Goal: Find specific page/section: Find specific page/section

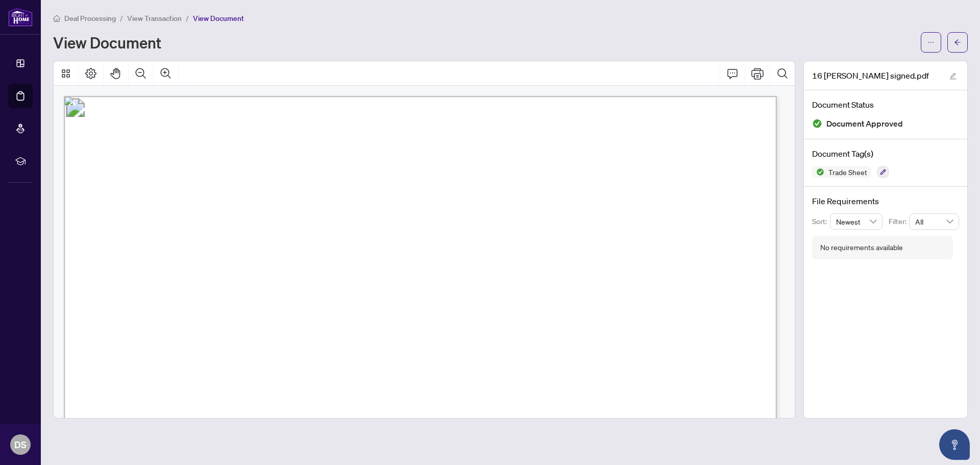
scroll to position [611, 0]
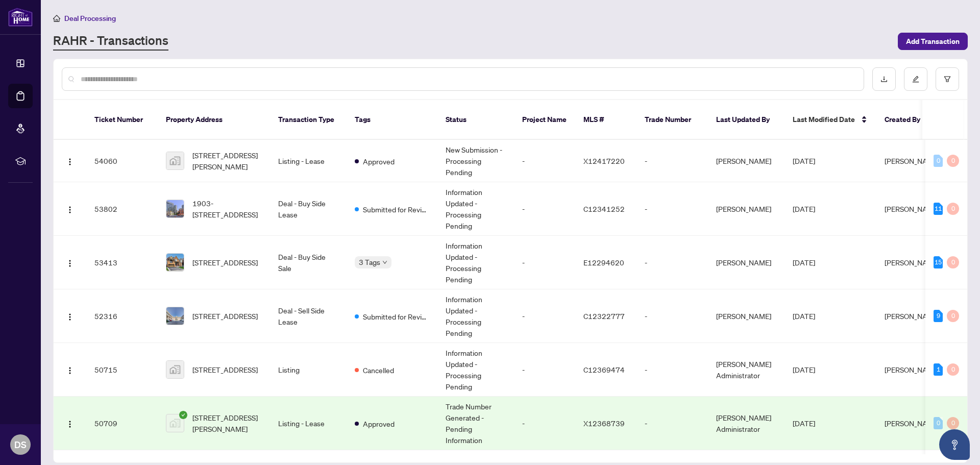
click at [160, 81] on input "text" at bounding box center [468, 79] width 775 height 11
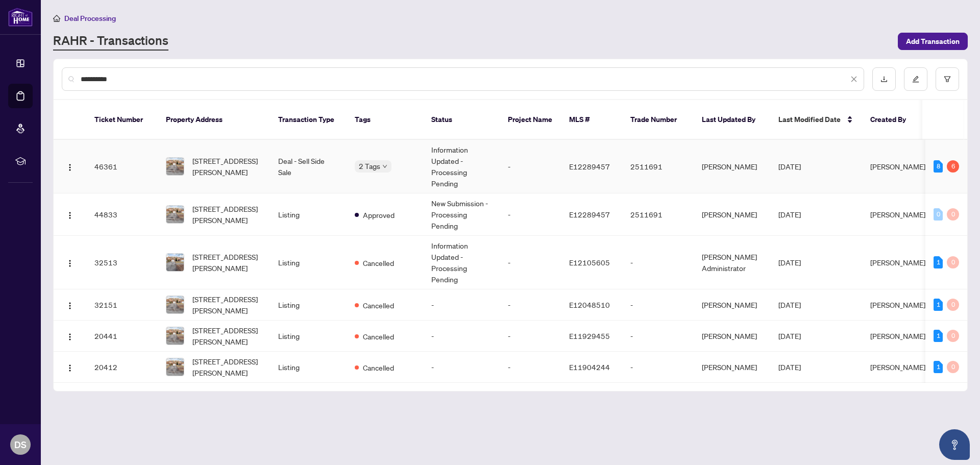
type input "**********"
click at [276, 154] on td "Deal - Sell Side Sale" at bounding box center [308, 167] width 77 height 54
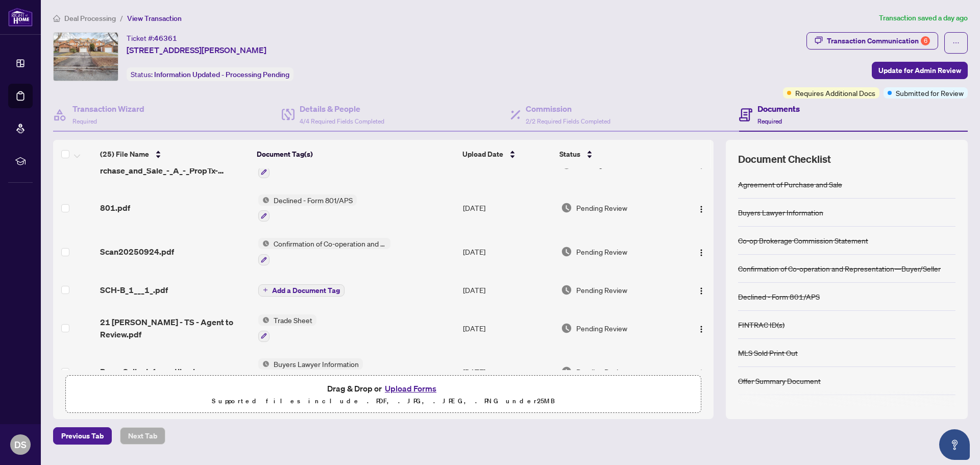
scroll to position [102, 0]
click at [287, 315] on span "Trade Sheet" at bounding box center [293, 320] width 47 height 11
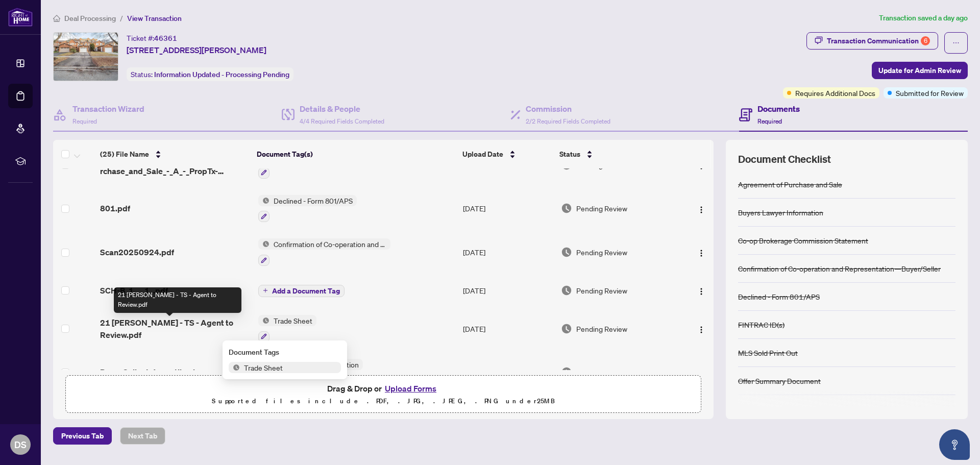
click at [162, 327] on span "21 [PERSON_NAME] - TS - Agent to Review.pdf" at bounding box center [175, 329] width 150 height 25
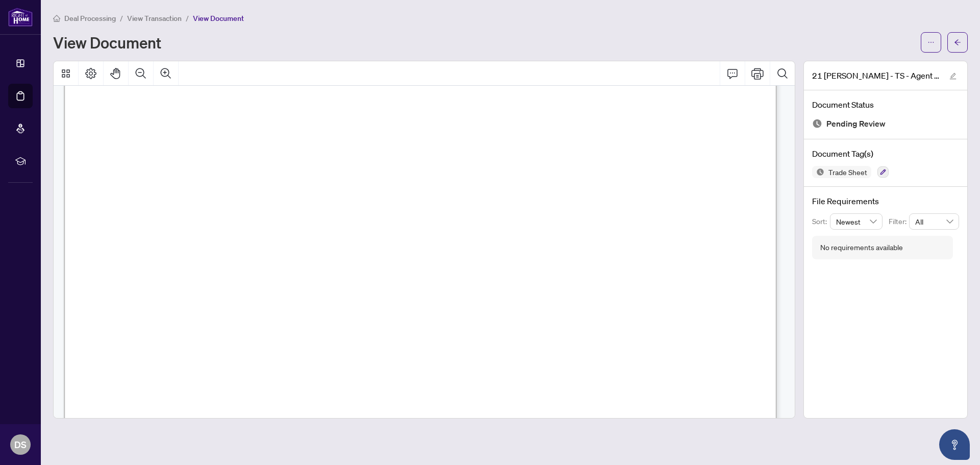
scroll to position [562, 0]
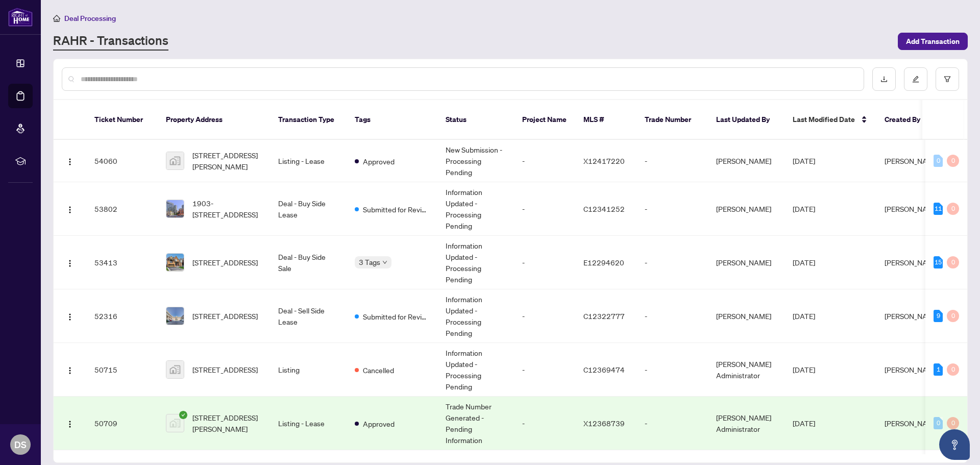
click at [186, 84] on input "text" at bounding box center [468, 79] width 775 height 11
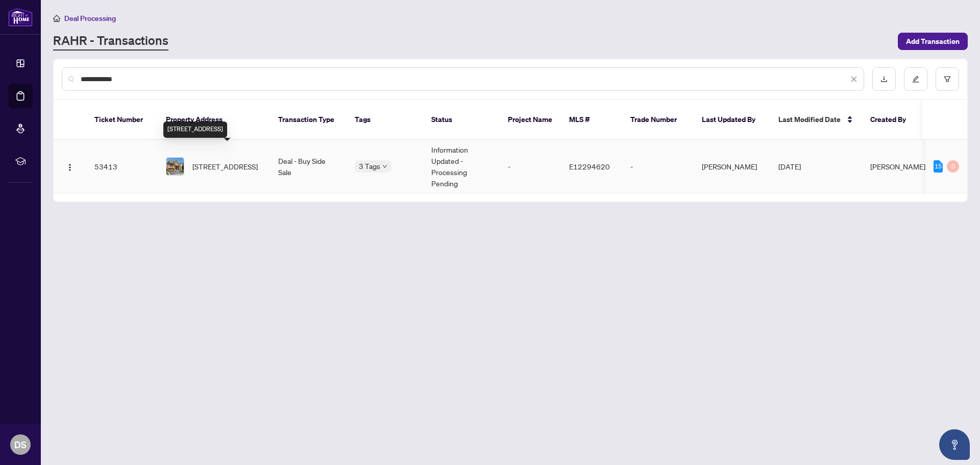
type input "**********"
click at [201, 161] on span "[STREET_ADDRESS]" at bounding box center [224, 166] width 65 height 11
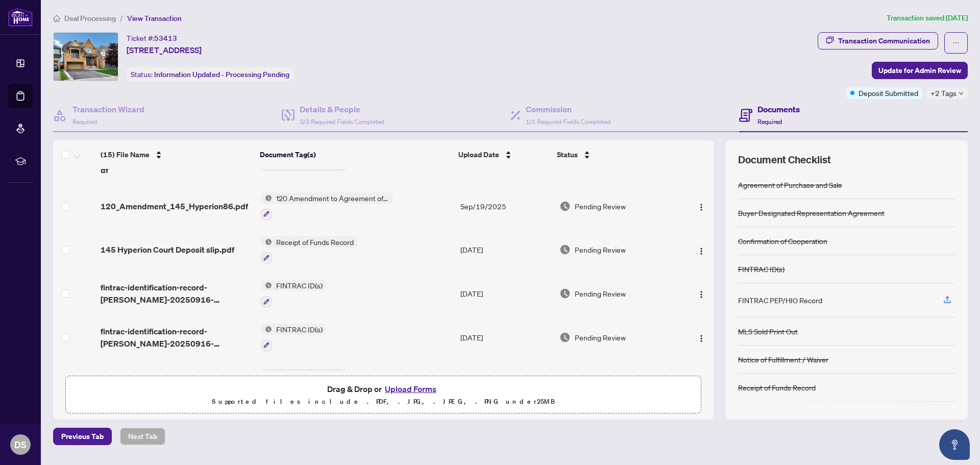
scroll to position [46, 0]
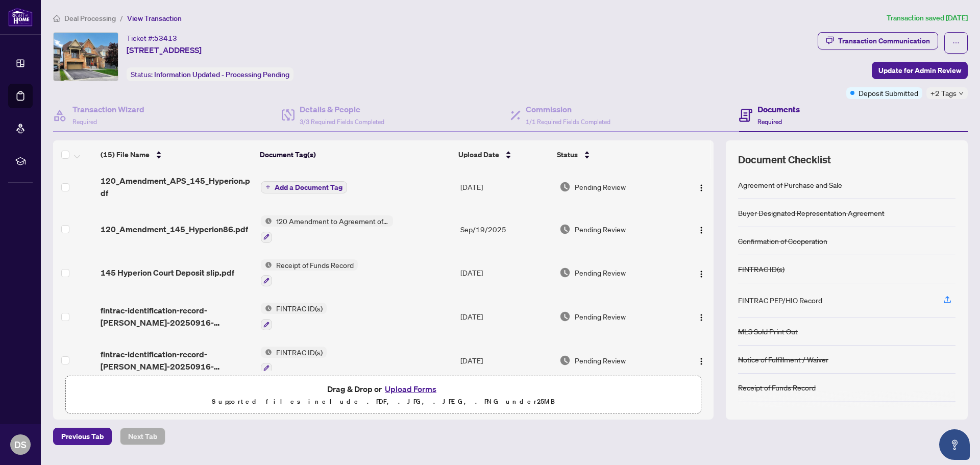
click at [298, 310] on span "FINTRAC ID(s)" at bounding box center [299, 308] width 55 height 11
click at [92, 308] on td at bounding box center [74, 317] width 43 height 44
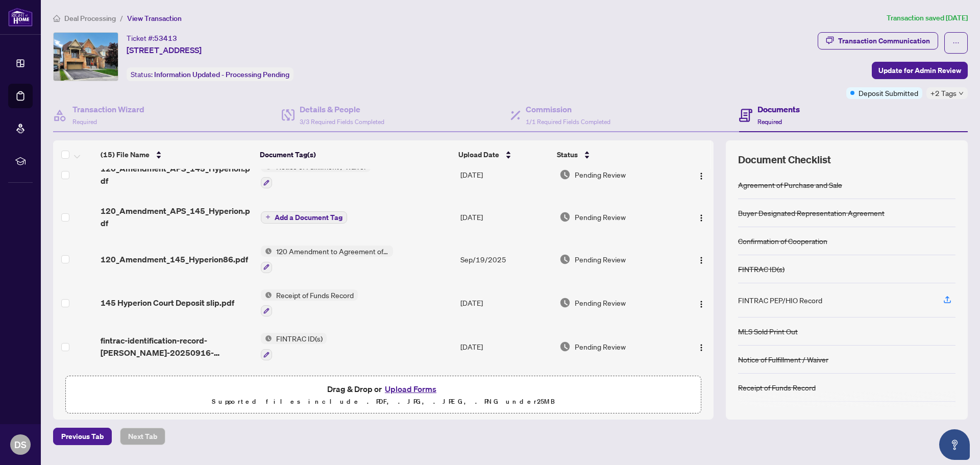
scroll to position [0, 0]
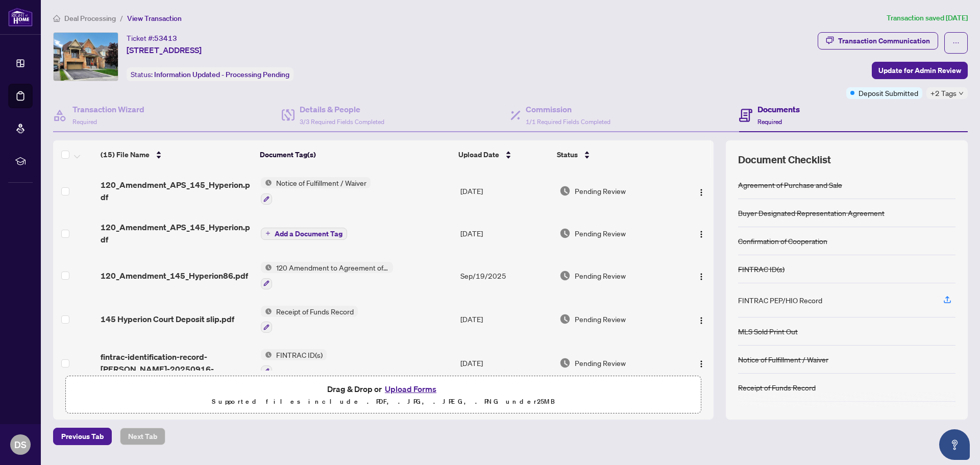
click at [656, 66] on div "Ticket #: 53413 [STREET_ADDRESS] Status: Information Updated - Processing Pendi…" at bounding box center [433, 56] width 761 height 49
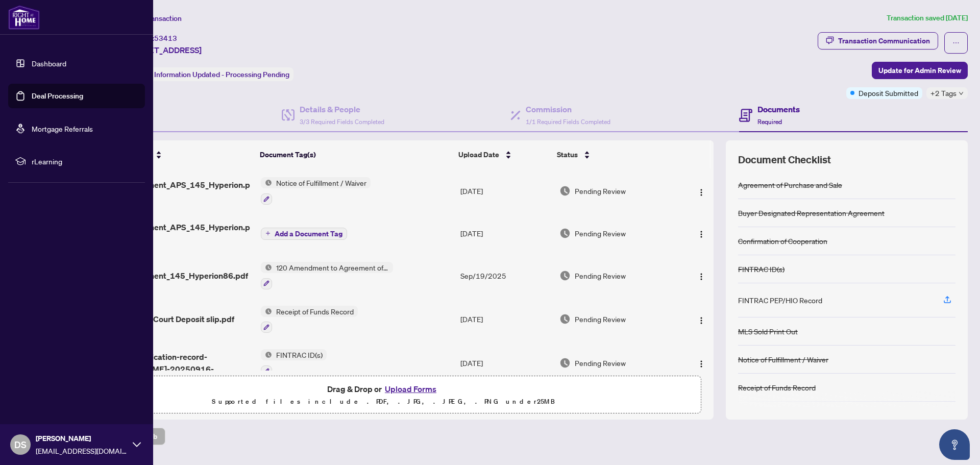
click at [49, 95] on link "Deal Processing" at bounding box center [58, 95] width 52 height 9
